Goal: Find specific page/section: Find specific page/section

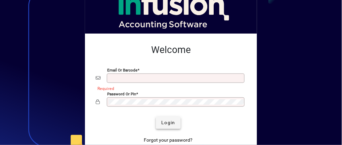
type input "**********"
click at [168, 124] on span "Login" at bounding box center [168, 122] width 14 height 7
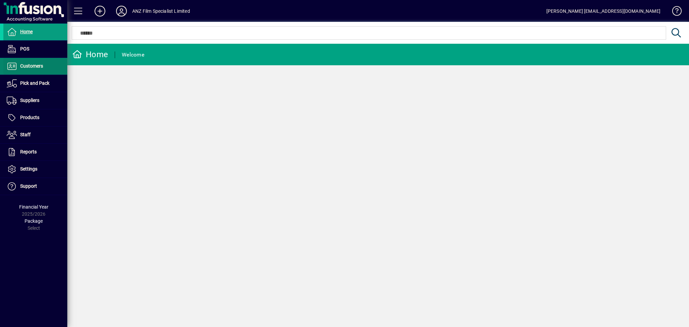
click at [41, 70] on span "Customers" at bounding box center [23, 66] width 40 height 8
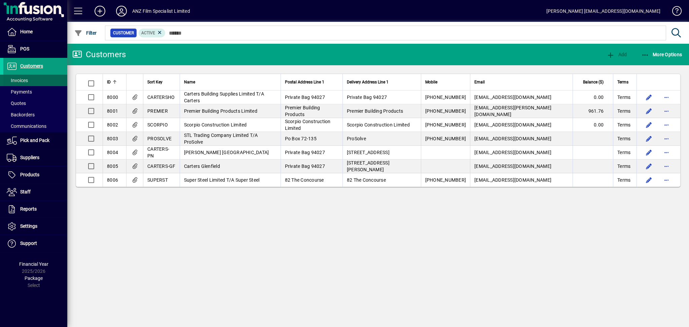
click at [31, 81] on span at bounding box center [35, 80] width 64 height 16
